Goal: Information Seeking & Learning: Learn about a topic

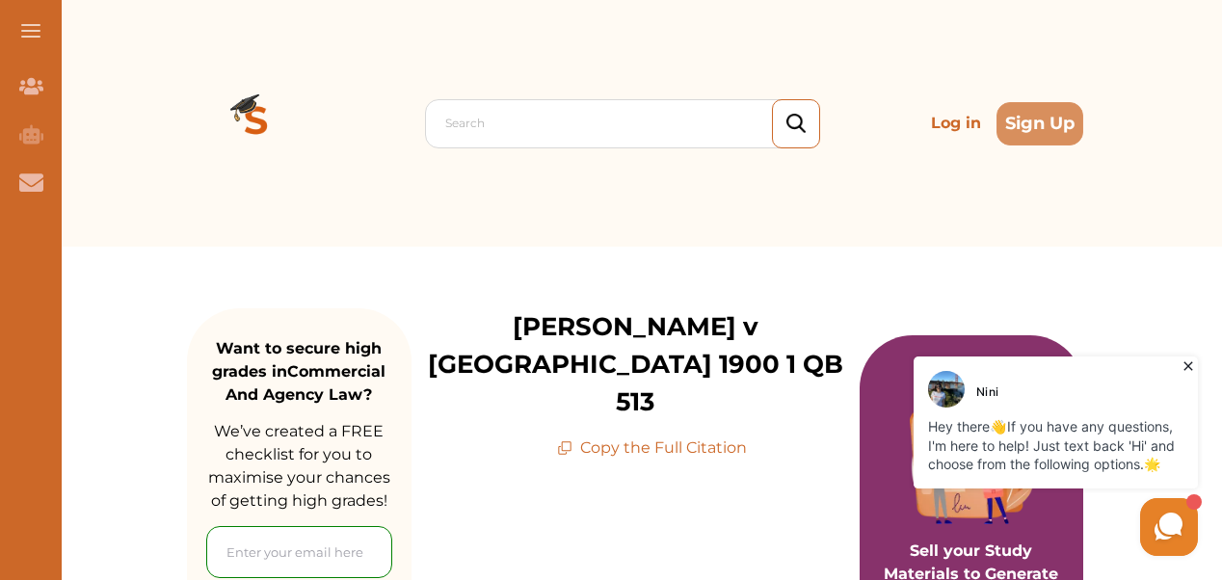
click at [1022, 218] on div "Search Log in Sign Up" at bounding box center [635, 123] width 896 height 247
click at [1189, 366] on icon at bounding box center [1188, 366] width 9 height 9
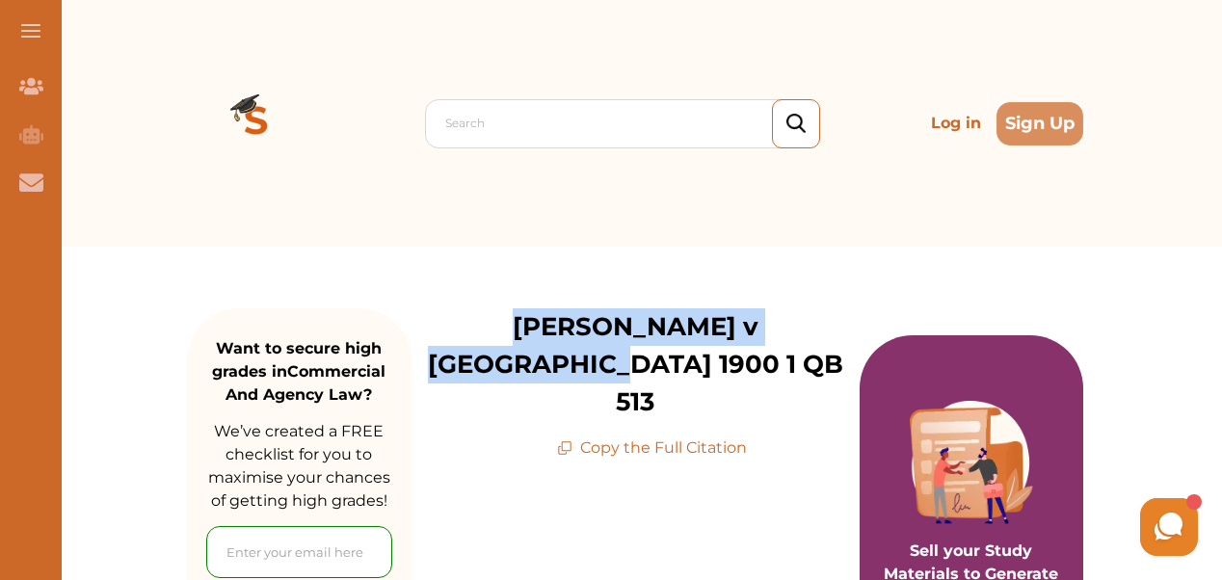
drag, startPoint x: 821, startPoint y: 327, endPoint x: 452, endPoint y: 334, distance: 369.3
click at [452, 334] on p "[PERSON_NAME] v [GEOGRAPHIC_DATA] 1900 1 QB 513" at bounding box center [636, 364] width 448 height 113
copy p "[PERSON_NAME] v [GEOGRAPHIC_DATA] 1900 1 QB 513"
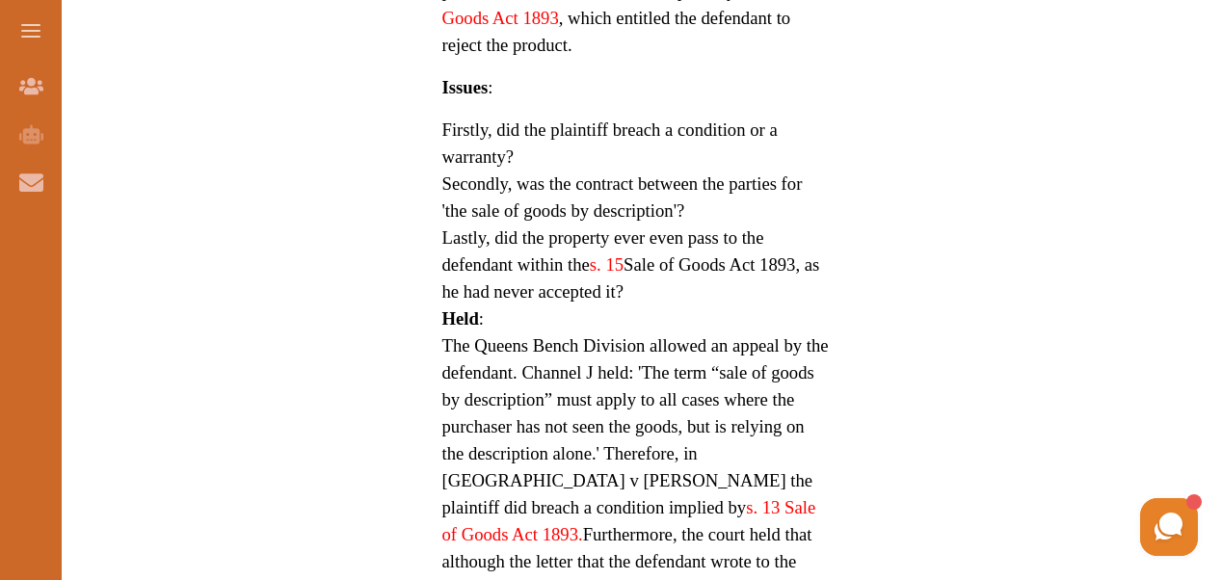
scroll to position [1388, 0]
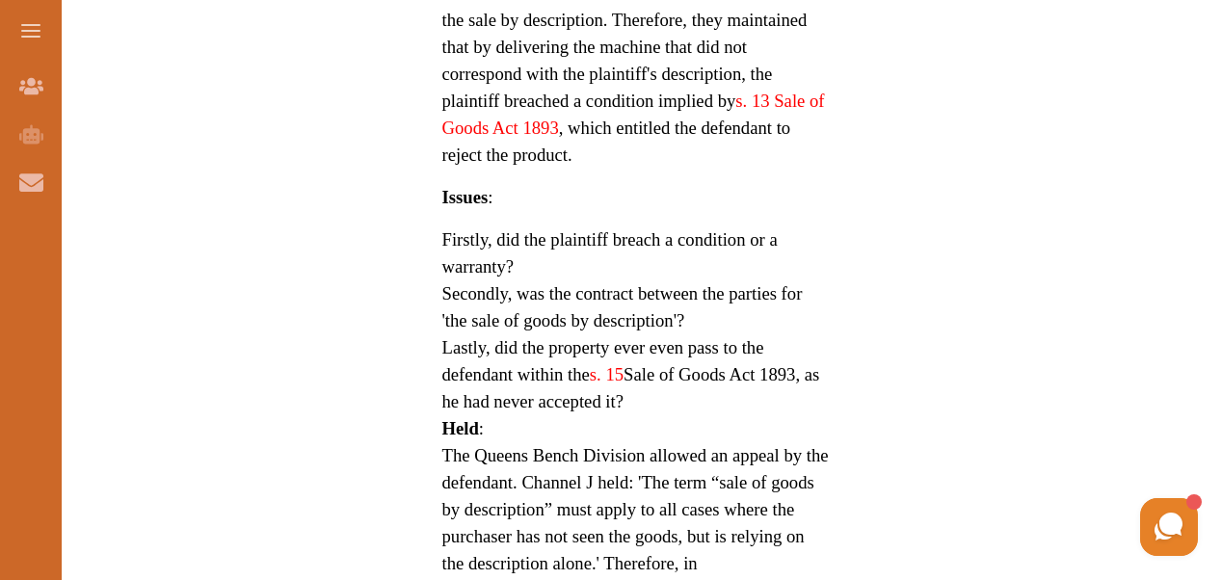
drag, startPoint x: 444, startPoint y: 349, endPoint x: 455, endPoint y: 359, distance: 14.3
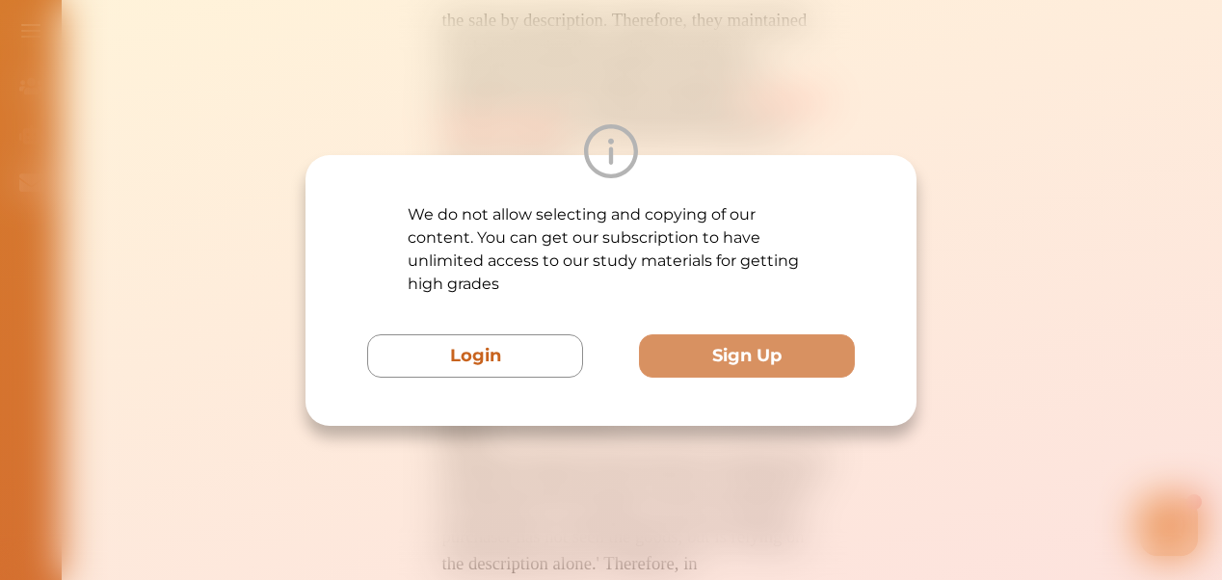
click at [775, 468] on div "We do not allow selecting and copying of our content. You can get our subscript…" at bounding box center [611, 290] width 1222 height 580
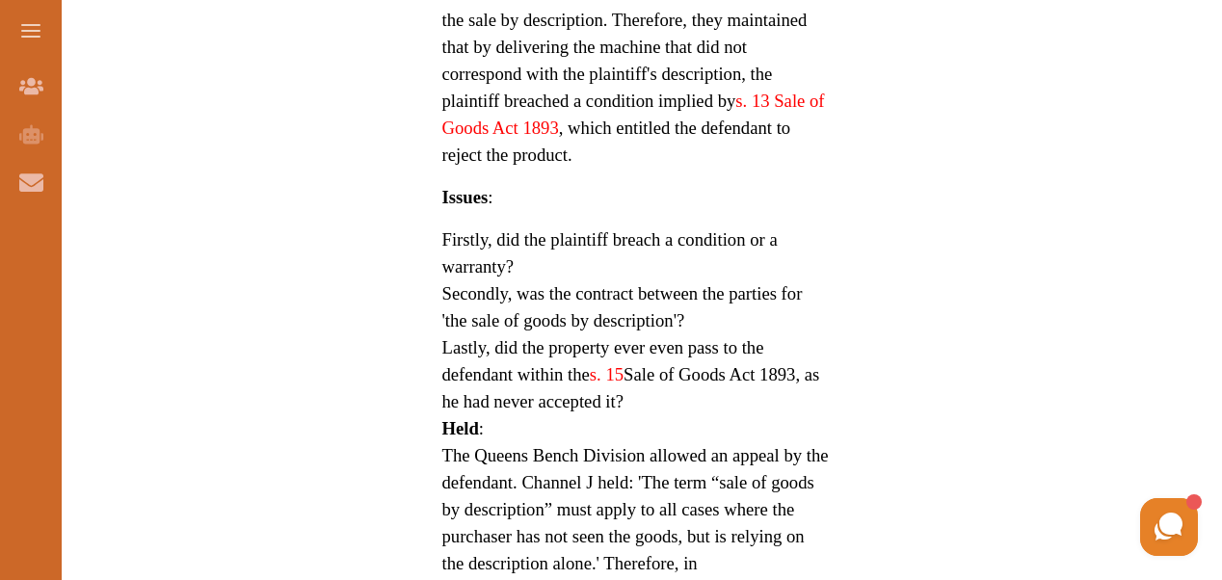
drag, startPoint x: 447, startPoint y: 346, endPoint x: 861, endPoint y: 426, distance: 421.2
drag, startPoint x: 792, startPoint y: 347, endPoint x: 760, endPoint y: 339, distance: 33.7
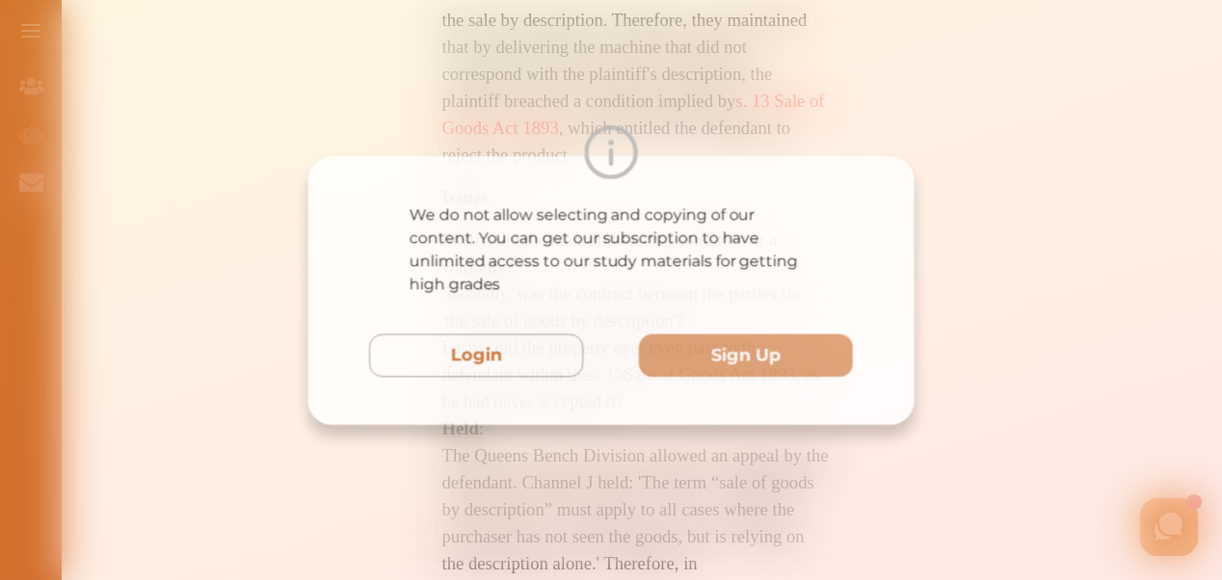
click at [779, 467] on div "We do not allow selecting and copying of our content. You can get our subscript…" at bounding box center [611, 290] width 1222 height 580
